Goal: Information Seeking & Learning: Learn about a topic

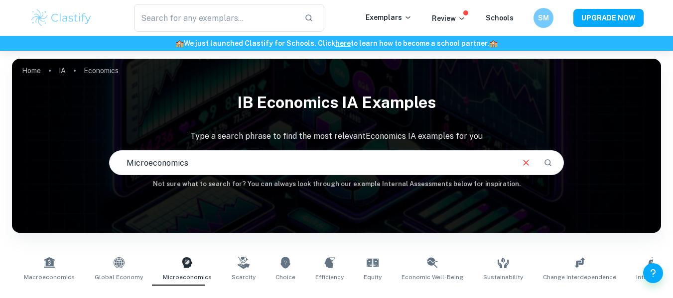
click at [198, 147] on div "IB Economics IA examples Type a search phrase to find the most relevant Economi…" at bounding box center [336, 138] width 649 height 103
click at [406, 20] on p "Exemplars" at bounding box center [389, 17] width 46 height 11
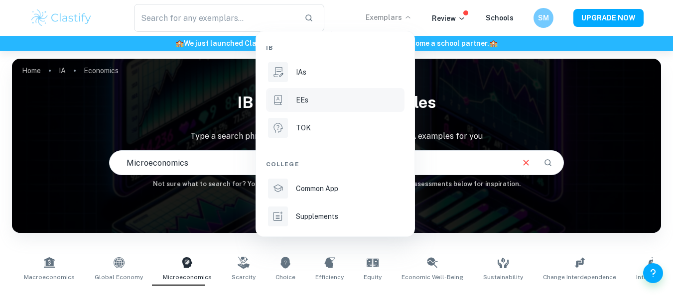
click at [351, 108] on li "EEs" at bounding box center [335, 100] width 139 height 24
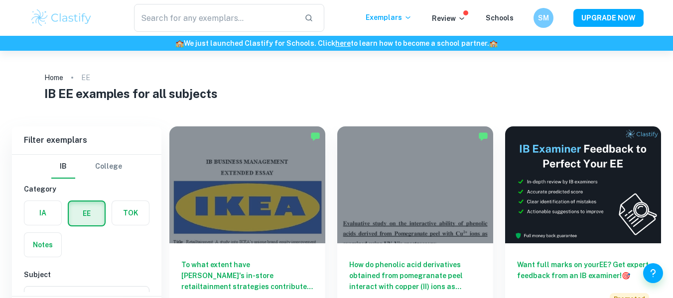
scroll to position [55, 0]
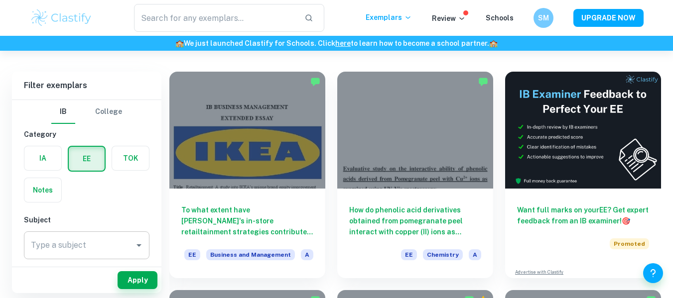
click at [93, 233] on div "Type a subject" at bounding box center [87, 246] width 126 height 28
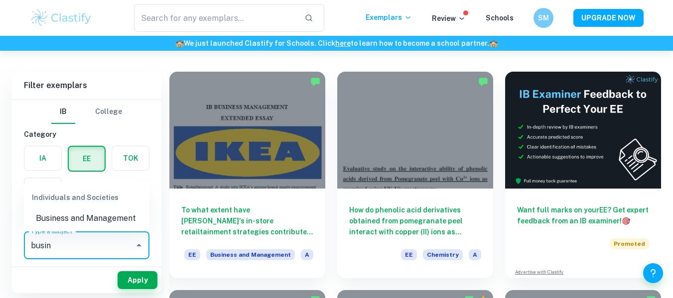
click at [105, 220] on li "Business and Management" at bounding box center [87, 219] width 126 height 18
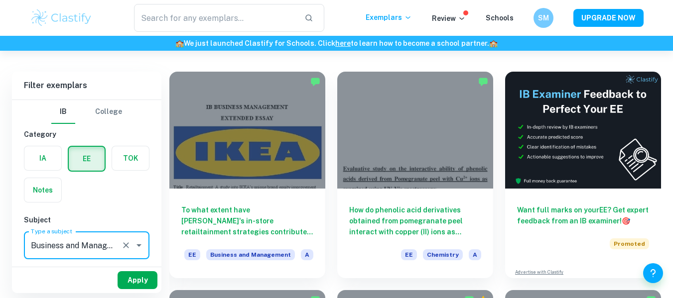
type input "Business and Management"
click at [128, 279] on button "Apply" at bounding box center [138, 281] width 40 height 18
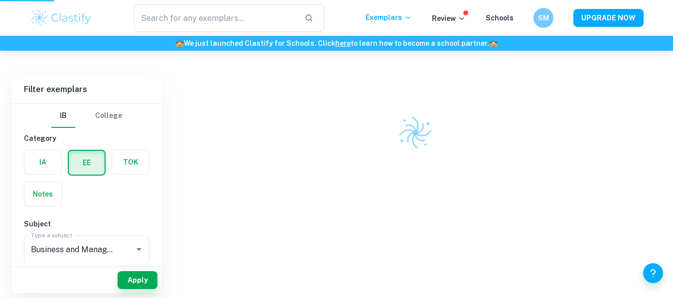
scroll to position [51, 0]
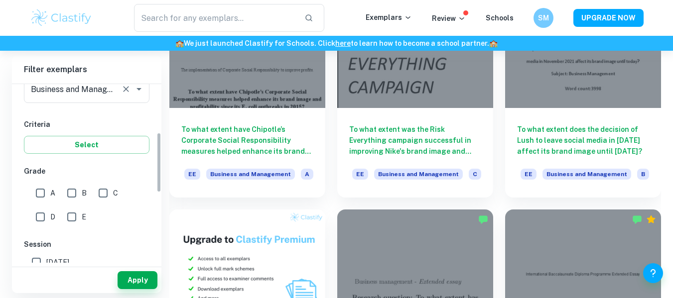
scroll to position [145, 0]
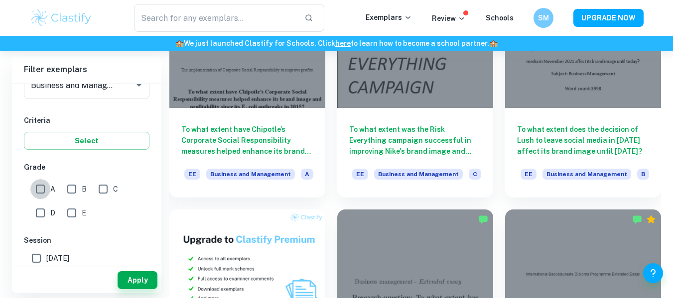
click at [38, 192] on input "A" at bounding box center [40, 189] width 20 height 20
checkbox input "true"
click at [136, 284] on button "Apply" at bounding box center [138, 281] width 40 height 18
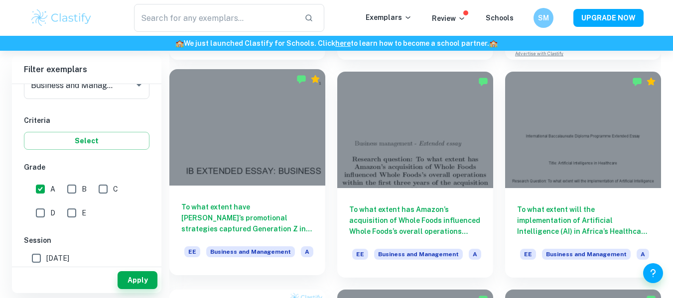
scroll to position [243, 0]
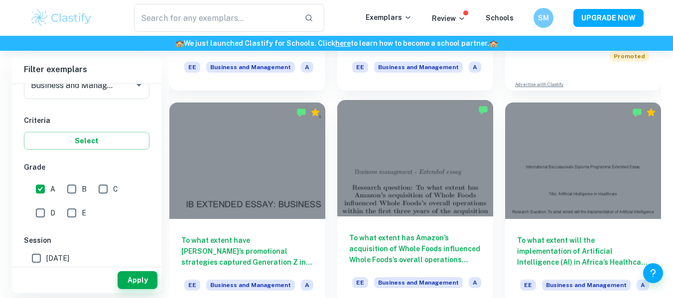
click at [366, 156] on div at bounding box center [415, 158] width 156 height 117
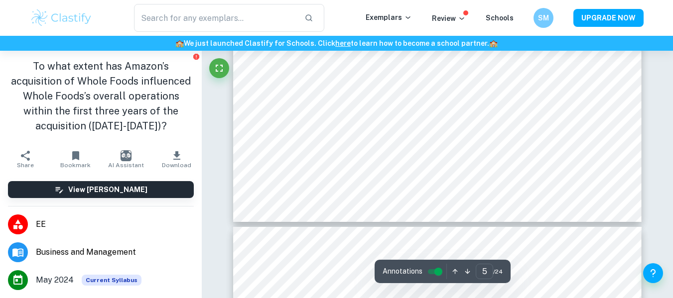
scroll to position [2632, 0]
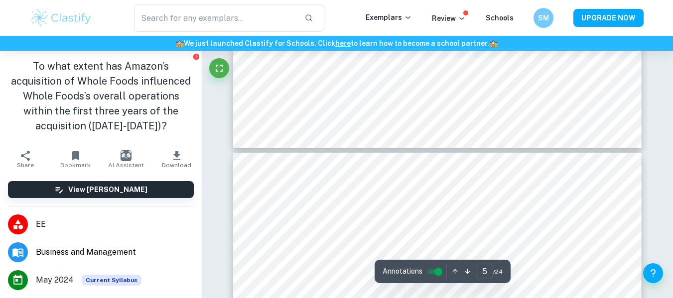
type input "6"
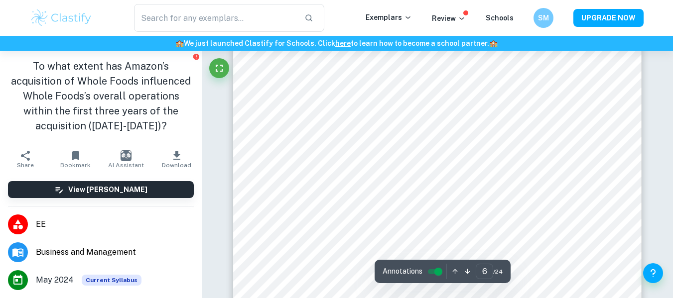
scroll to position [2850, 0]
